Goal: Book appointment/travel/reservation

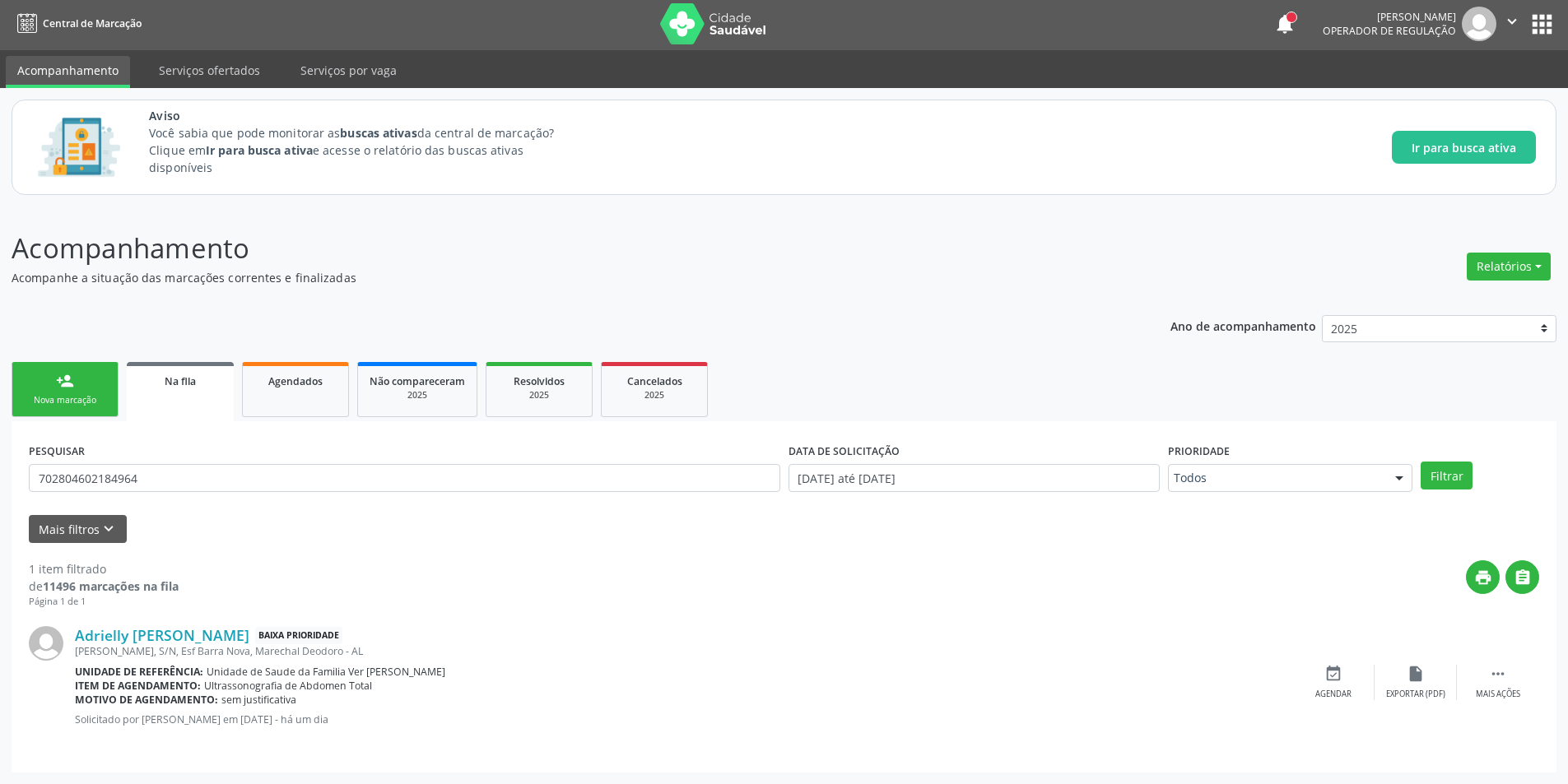
scroll to position [3, 0]
click at [204, 478] on input "702804602184964" at bounding box center [404, 477] width 752 height 28
type input "7"
paste input "709002848656415"
type input "709002848656415"
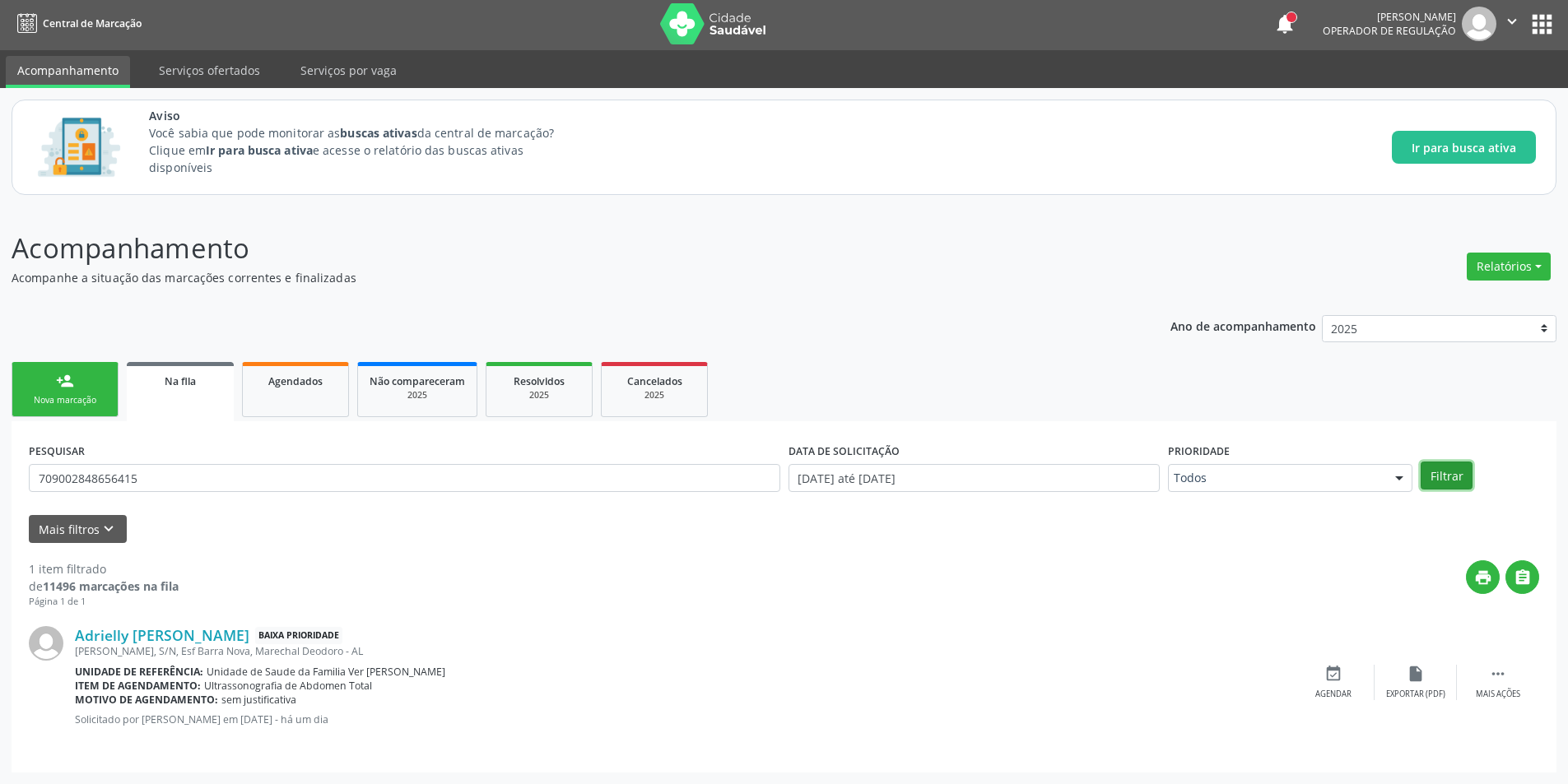
click at [1435, 476] on button "Filtrar" at bounding box center [1446, 475] width 51 height 28
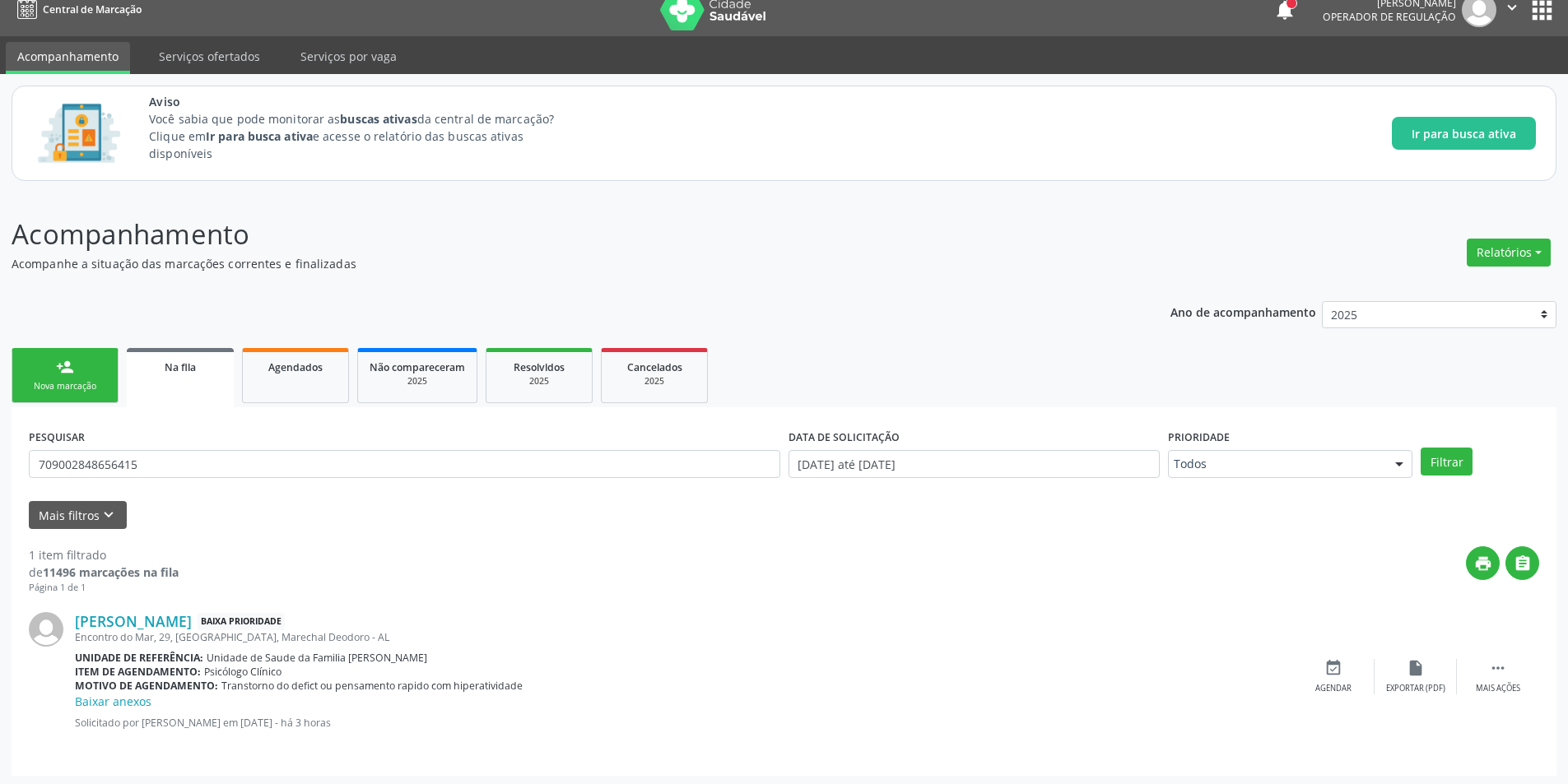
scroll to position [20, 0]
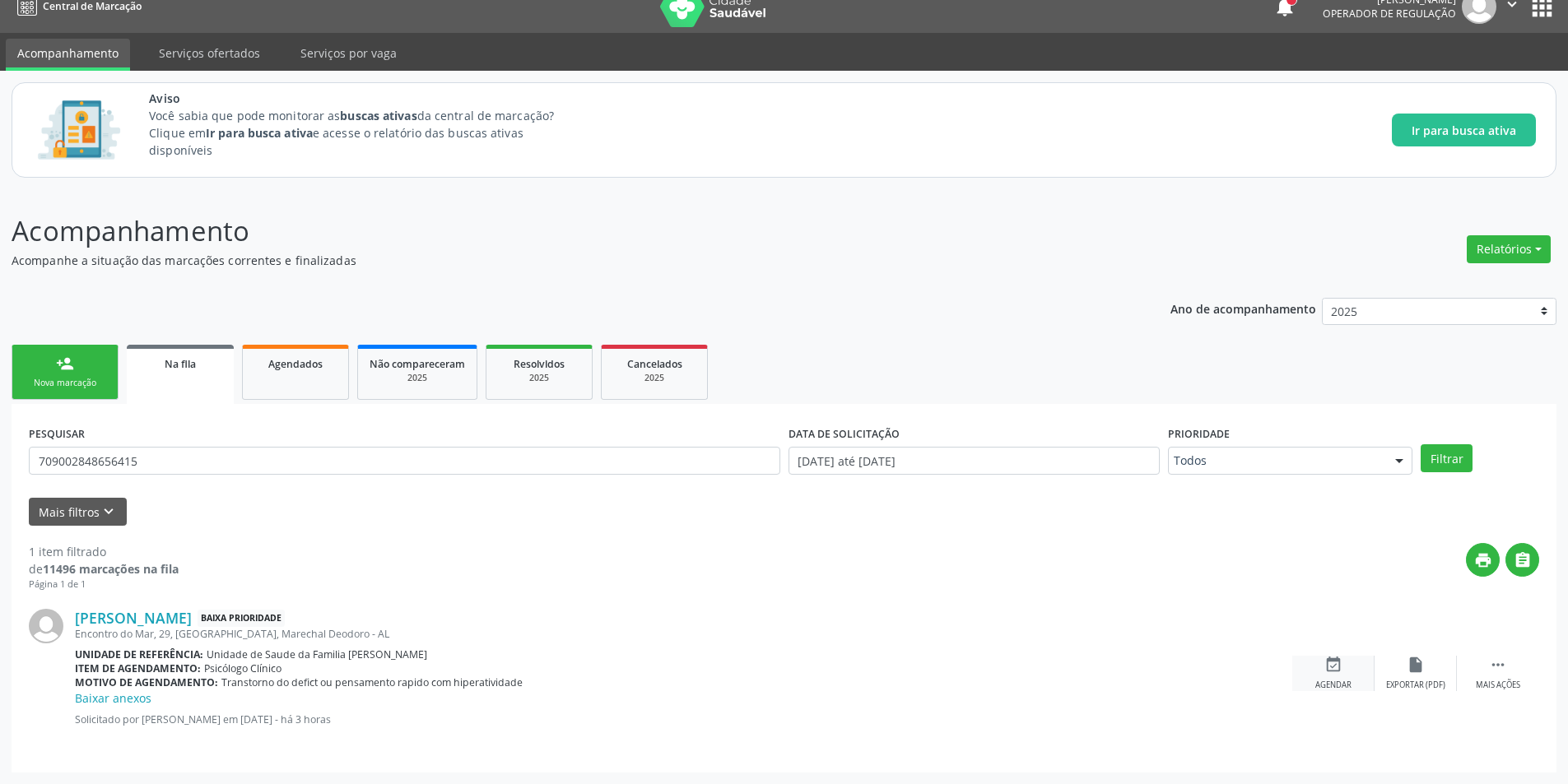
click at [1341, 683] on div "Agendar" at bounding box center [1333, 685] width 36 height 12
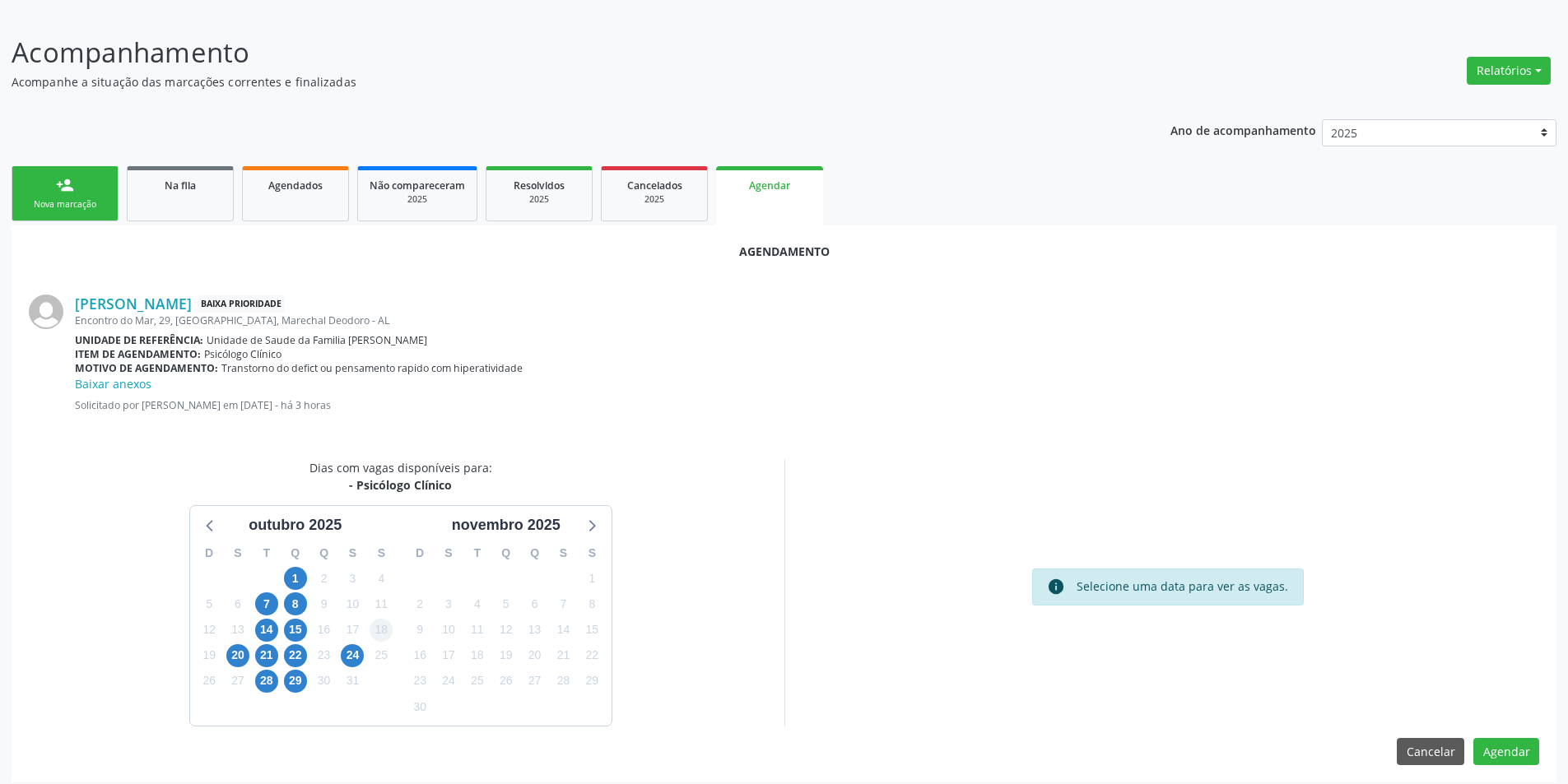
scroll to position [208, 0]
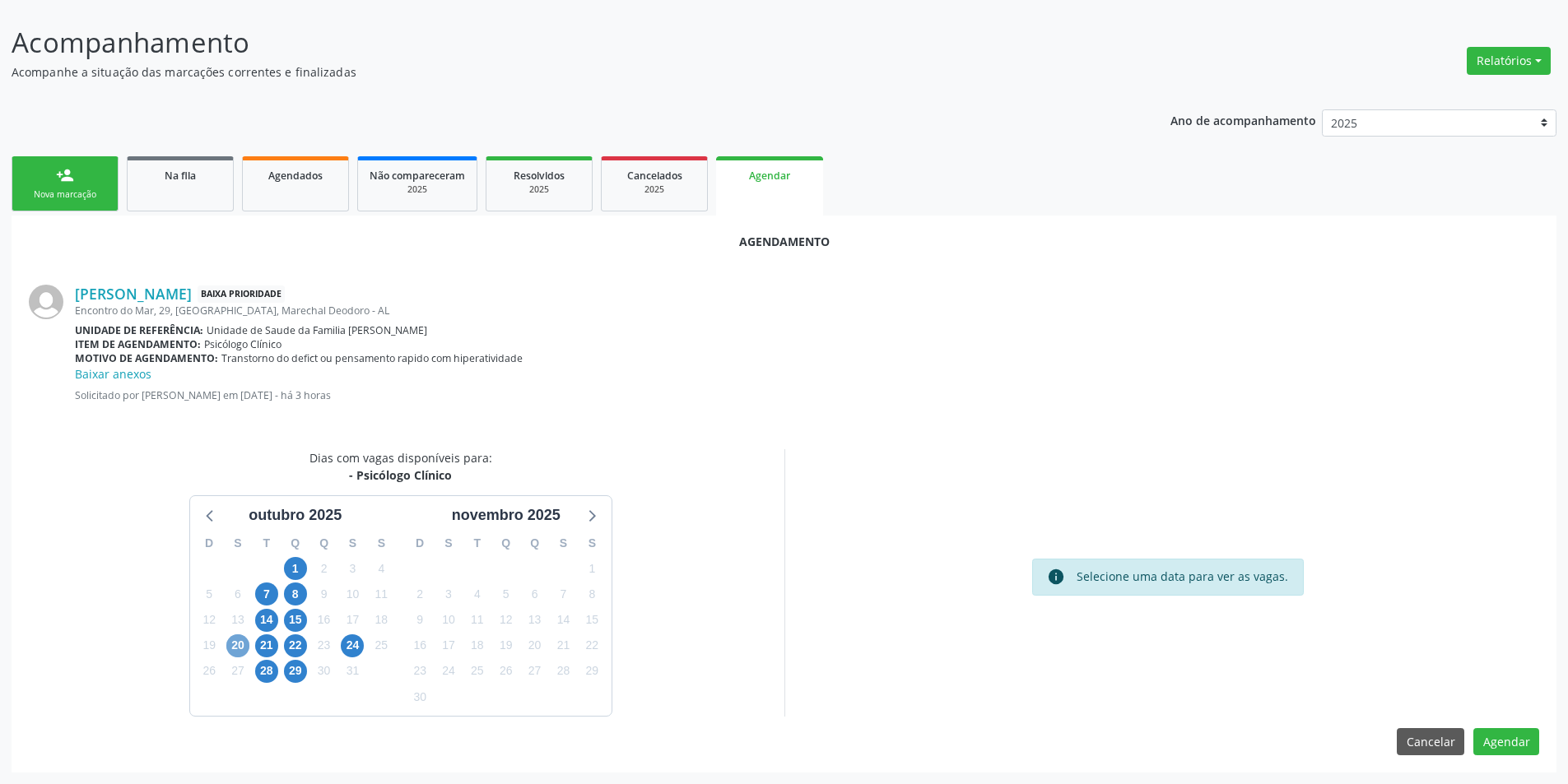
click at [239, 650] on span "20" at bounding box center [238, 646] width 23 height 23
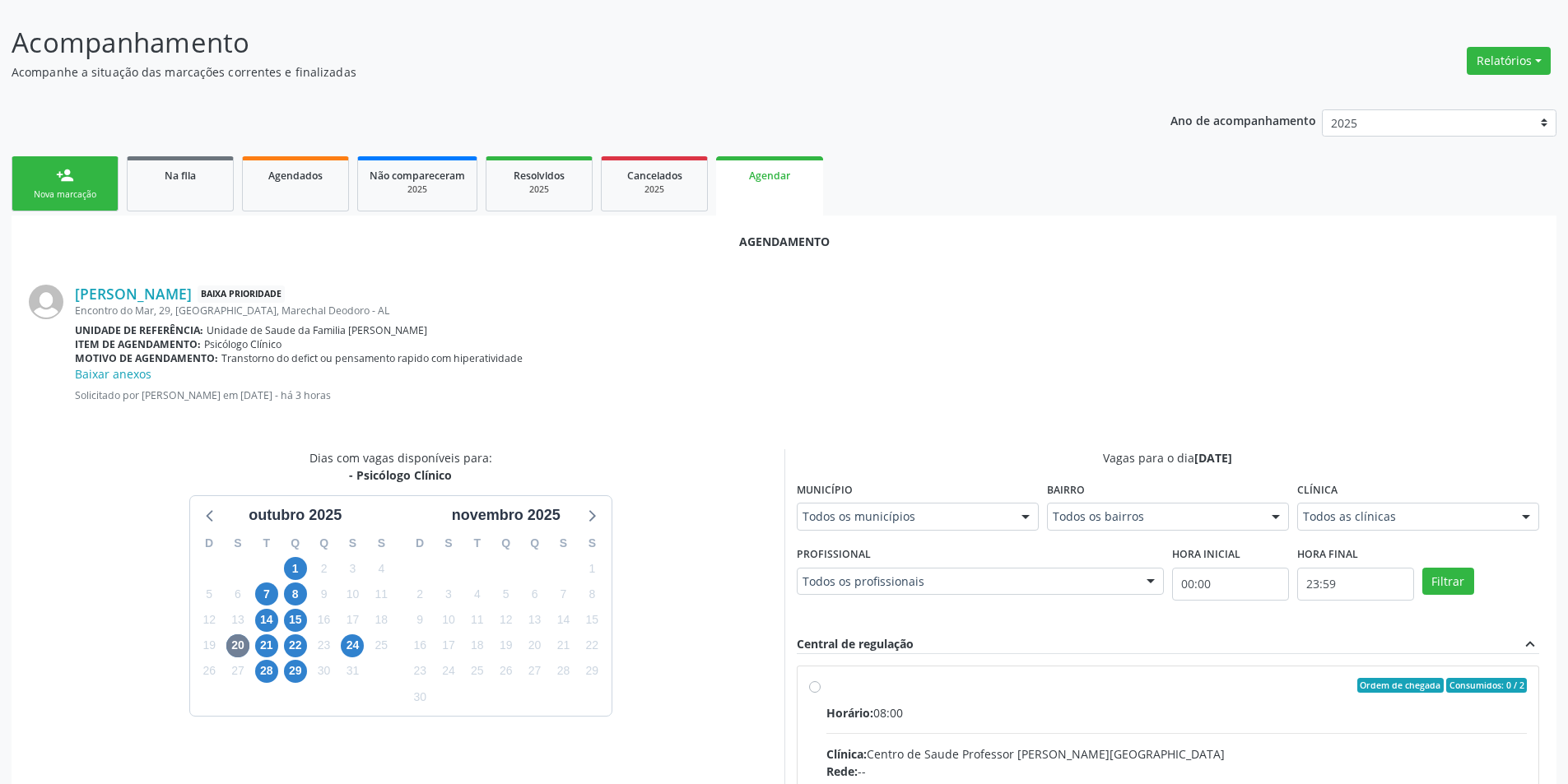
click at [814, 687] on input "Ordem de chegada Consumidos: 0 / 2 Horário: 08:00 Clínica: Centro de Saude Prof…" at bounding box center [814, 685] width 12 height 14
radio input "true"
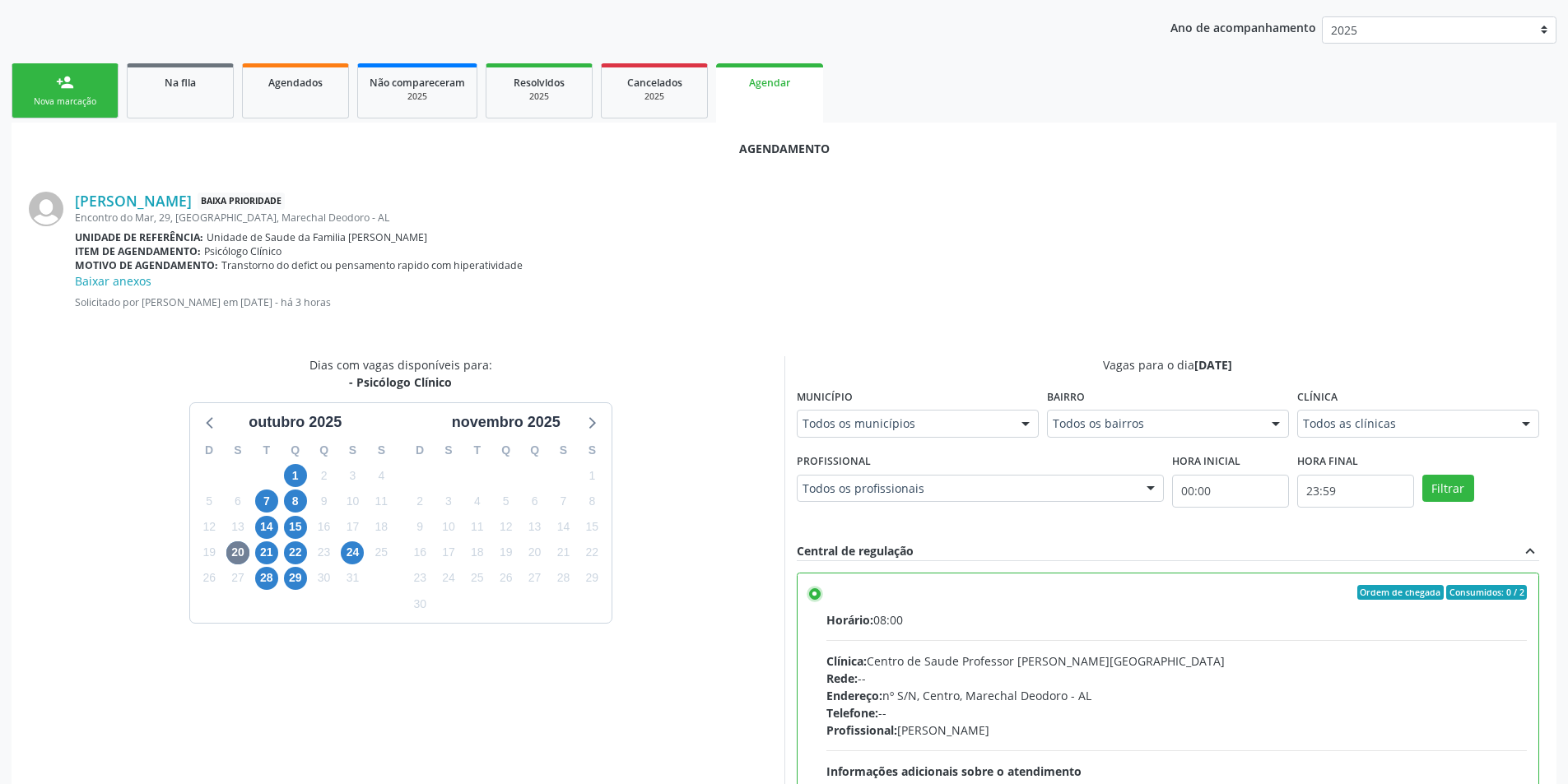
scroll to position [475, 0]
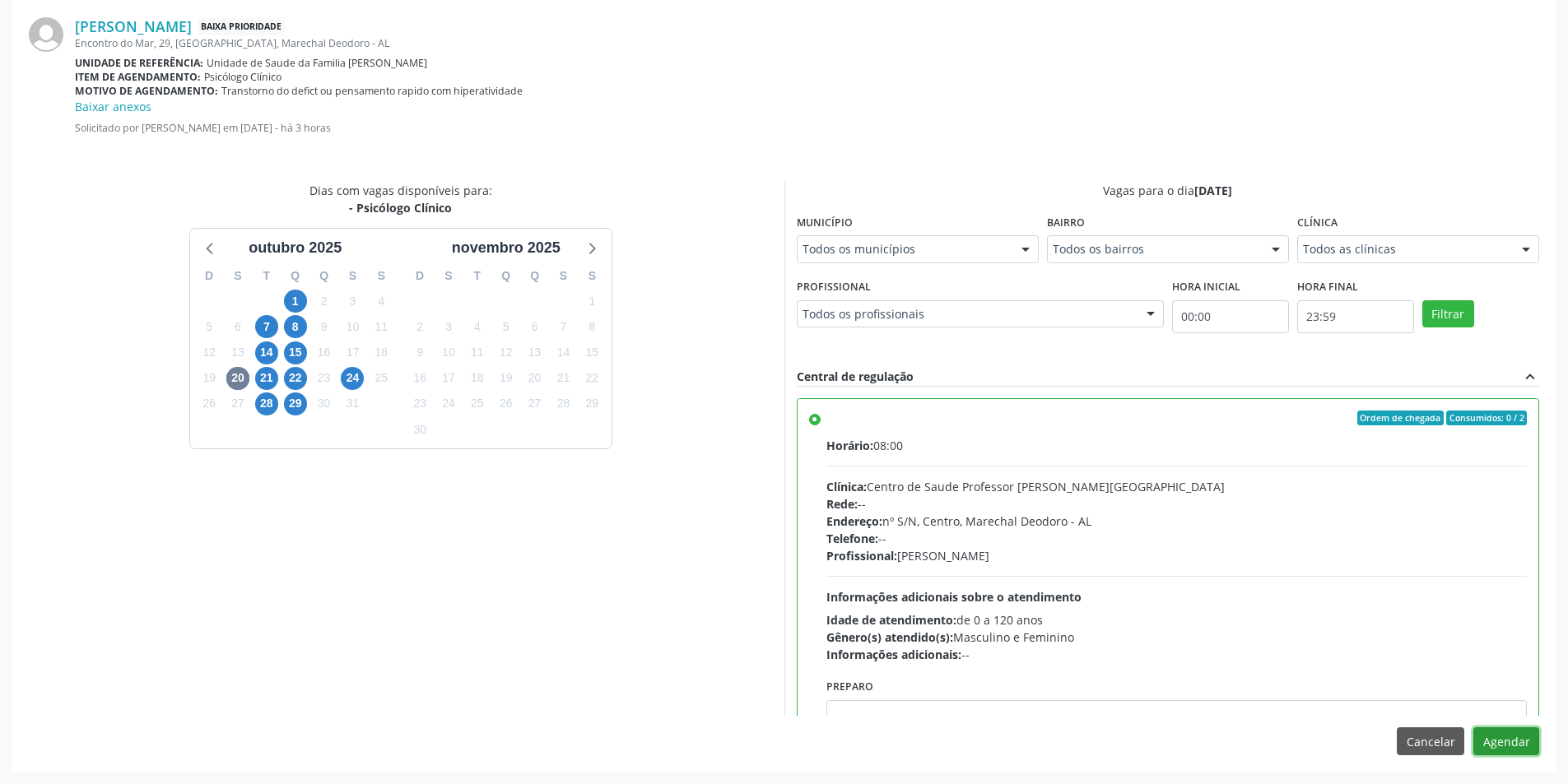
click at [1489, 740] on button "Agendar" at bounding box center [1506, 741] width 66 height 28
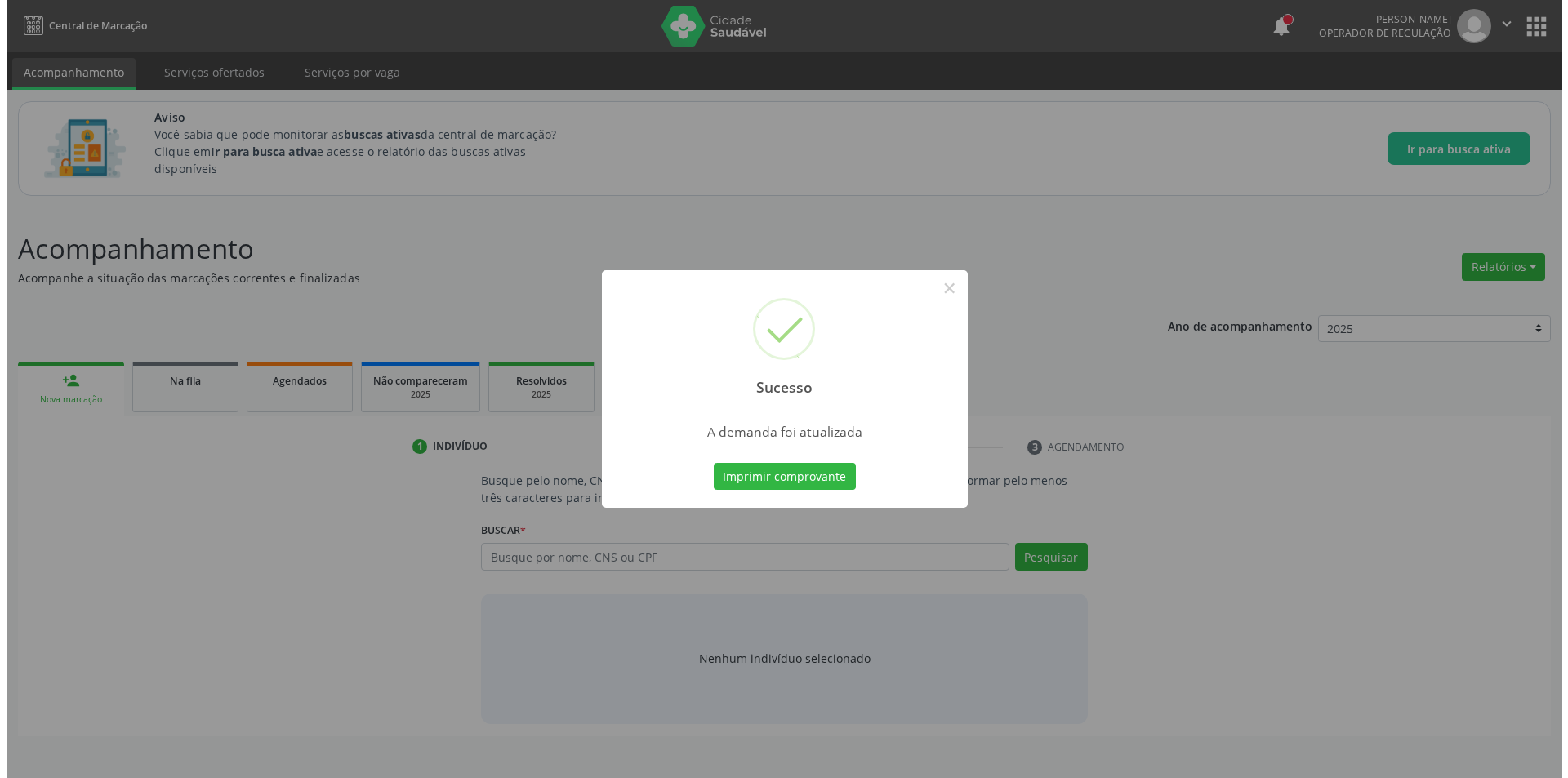
scroll to position [0, 0]
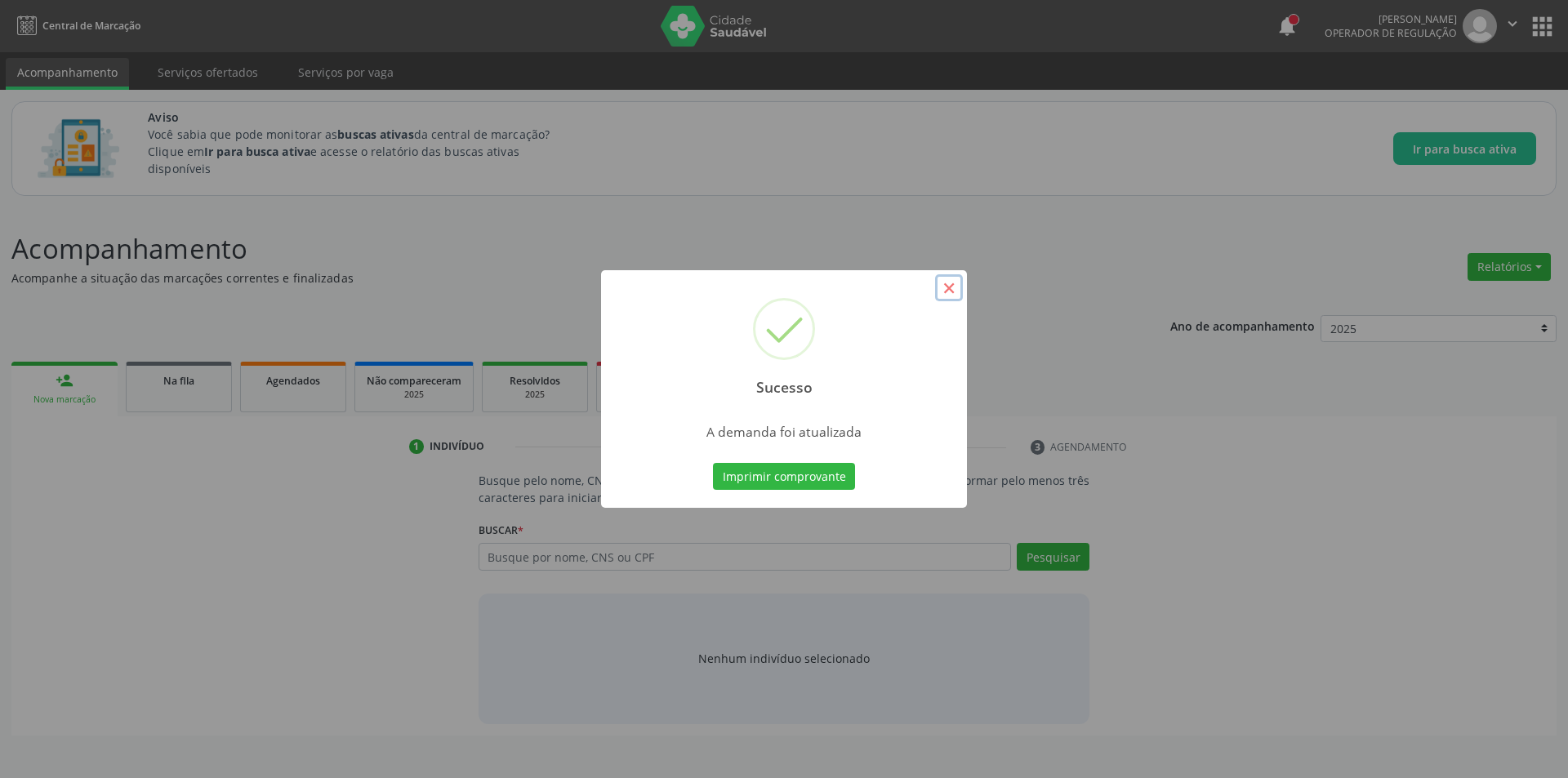
click at [955, 292] on button "×" at bounding box center [948, 287] width 28 height 28
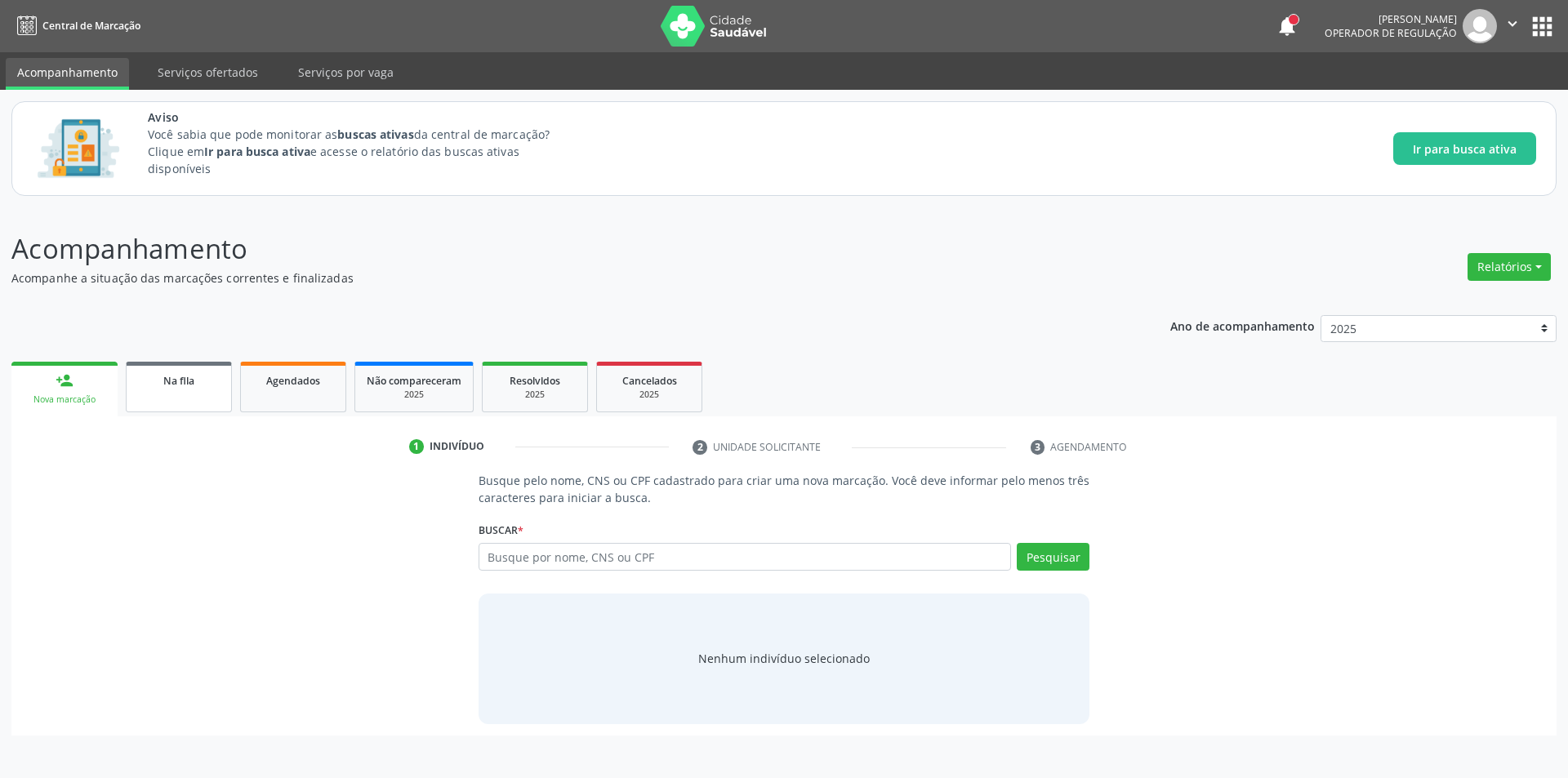
click at [193, 398] on link "Na fila" at bounding box center [178, 387] width 107 height 51
